Goal: Find specific page/section: Find specific page/section

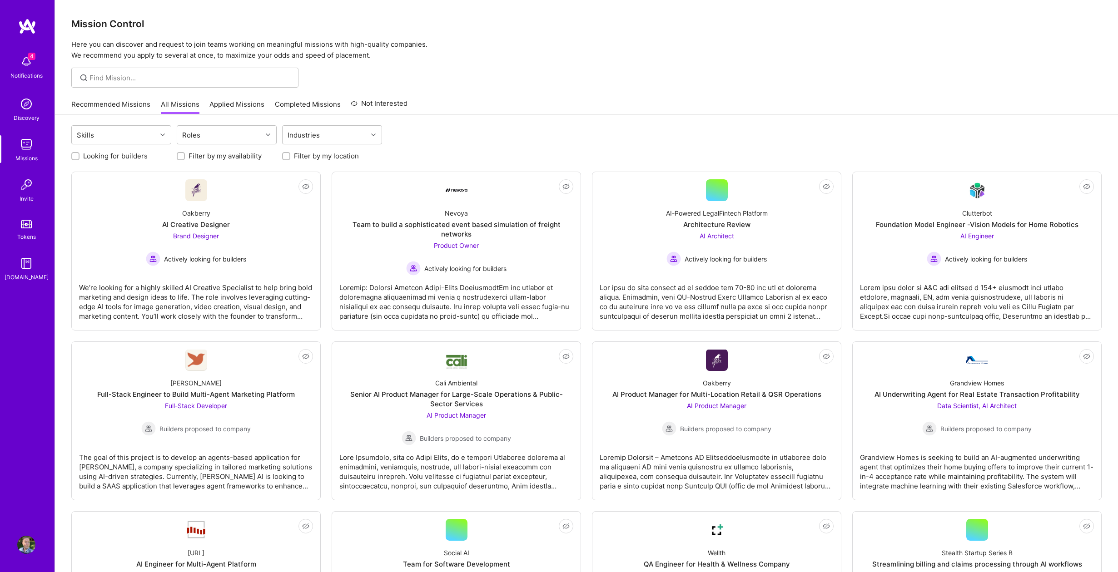
click at [96, 103] on link "Recommended Missions" at bounding box center [110, 106] width 79 height 15
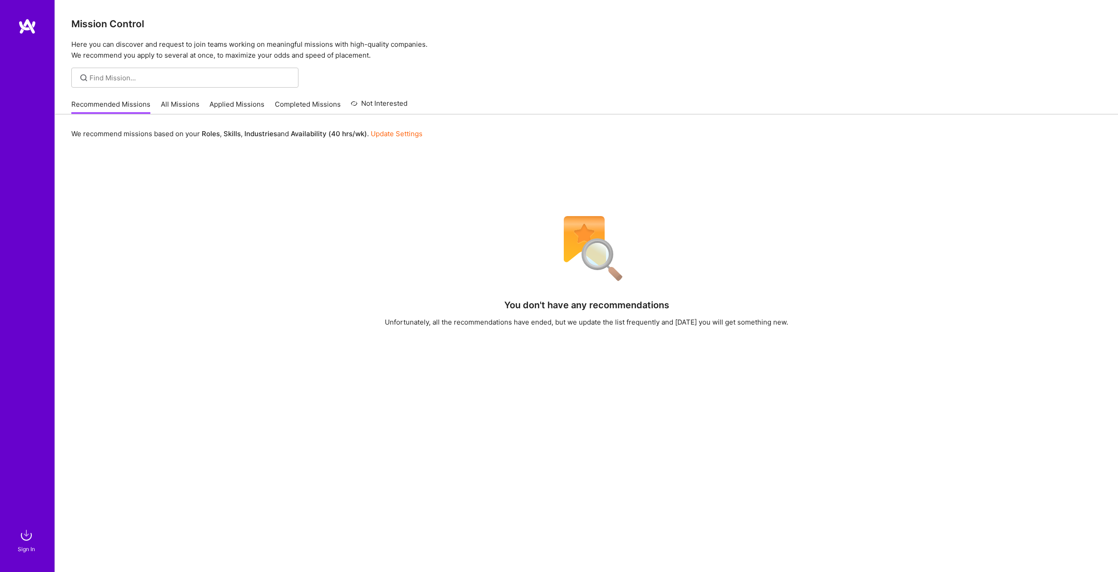
click at [166, 104] on link "All Missions" at bounding box center [180, 106] width 39 height 15
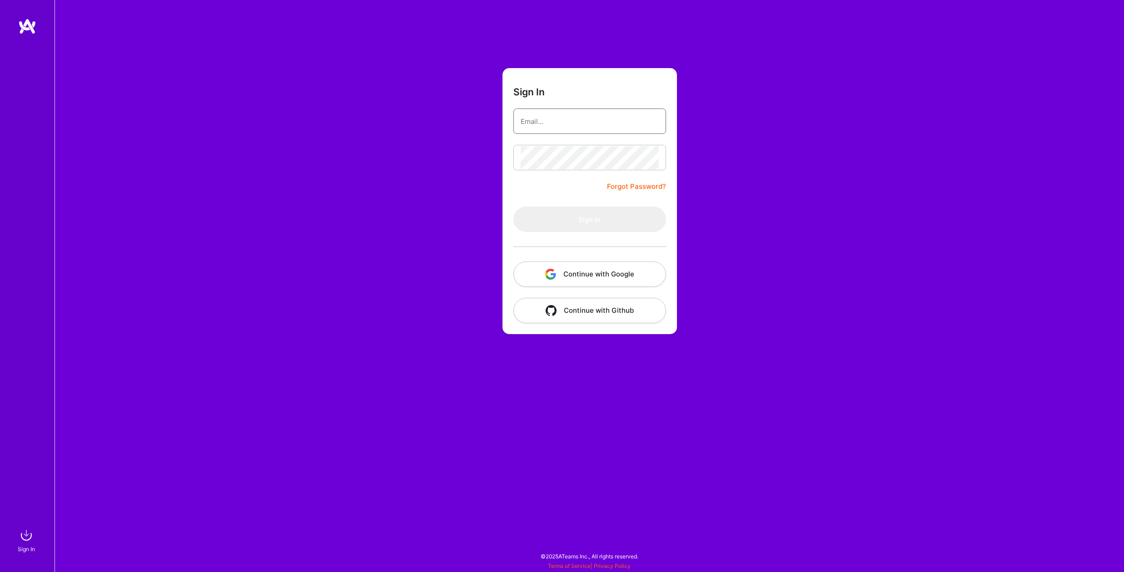
click at [532, 126] on input "email" at bounding box center [589, 121] width 138 height 23
type input "[PERSON_NAME][EMAIL_ADDRESS][DOMAIN_NAME]"
click at [580, 224] on button "Sign In" at bounding box center [589, 219] width 153 height 25
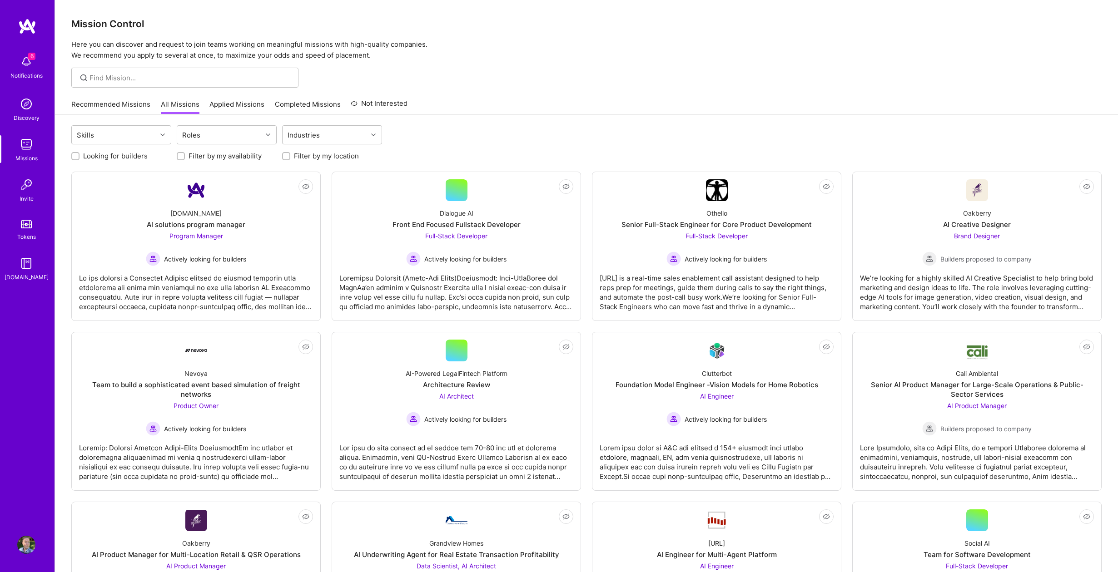
click at [109, 102] on link "Recommended Missions" at bounding box center [110, 106] width 79 height 15
